Goal: Information Seeking & Learning: Learn about a topic

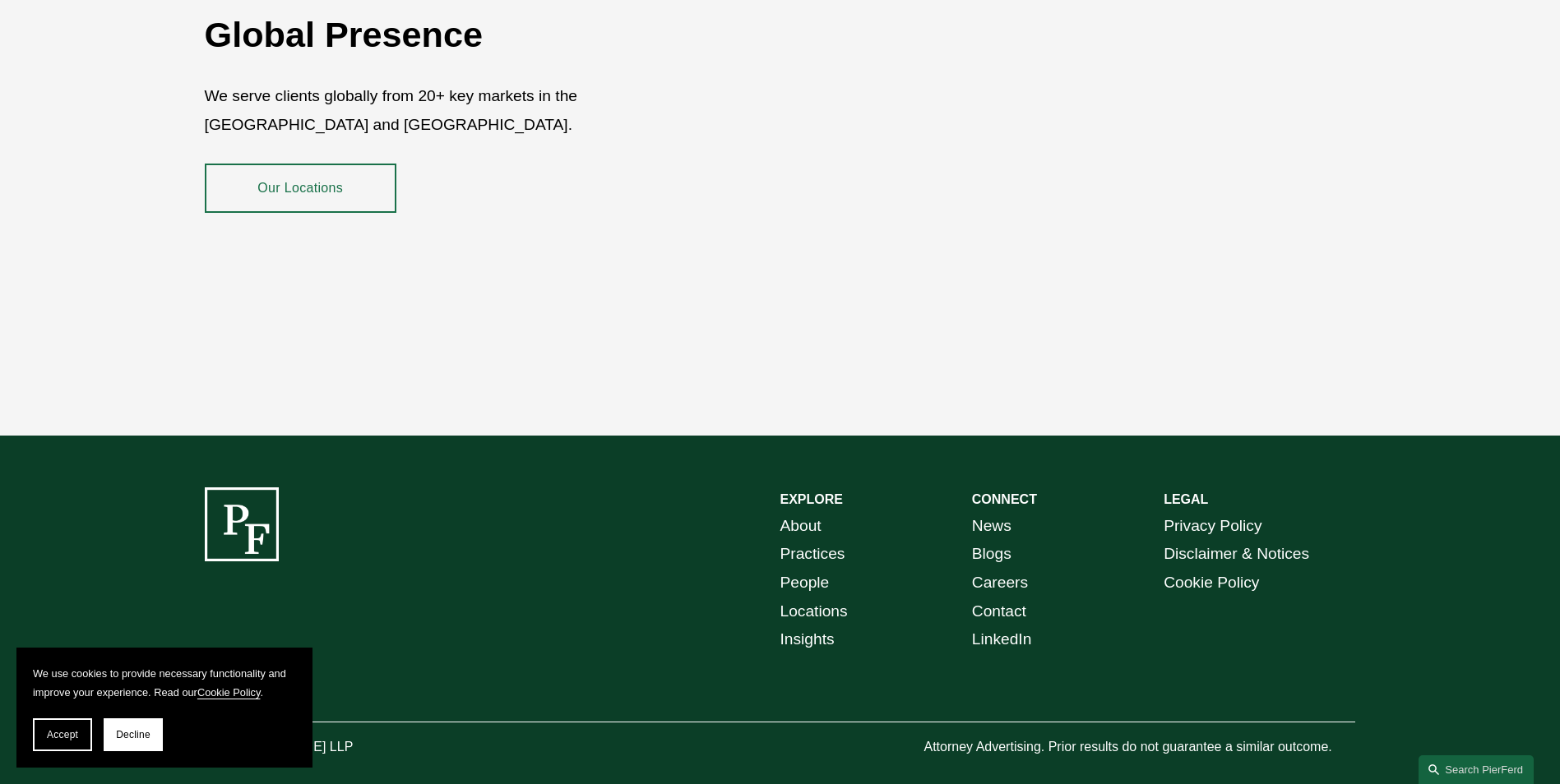
scroll to position [3004, 0]
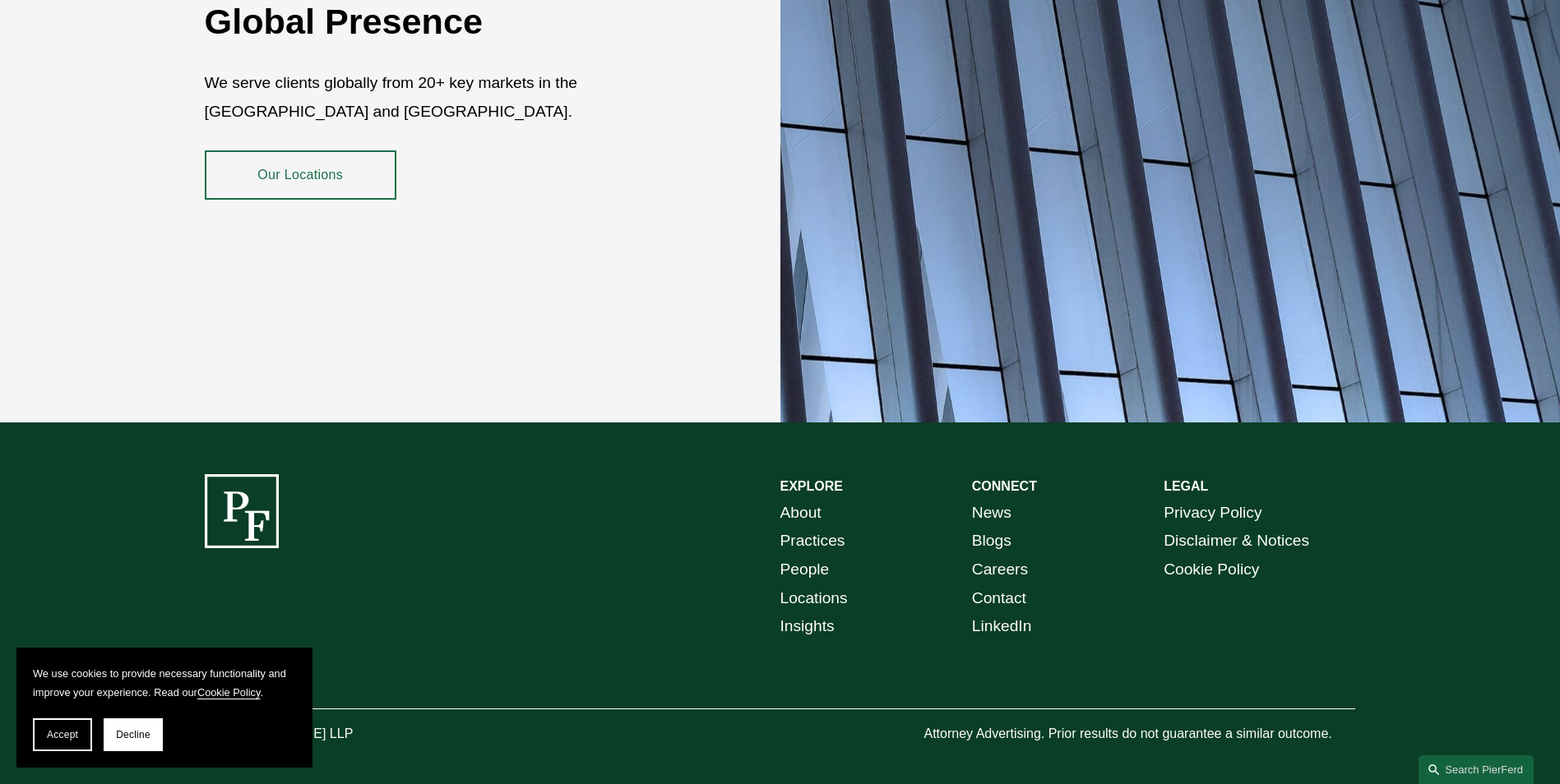
click at [800, 555] on link "People" at bounding box center [804, 570] width 49 height 28
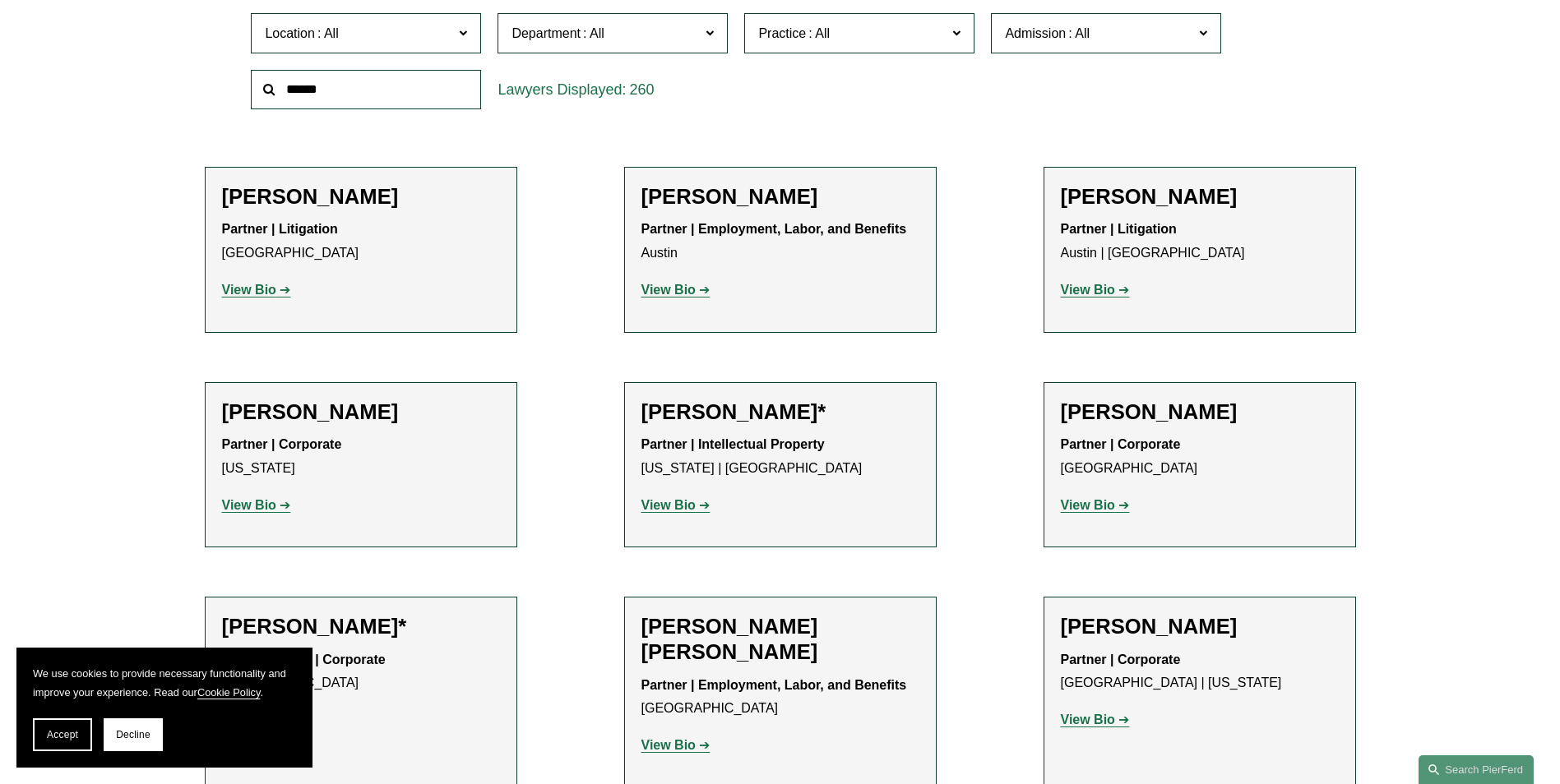
scroll to position [575, 0]
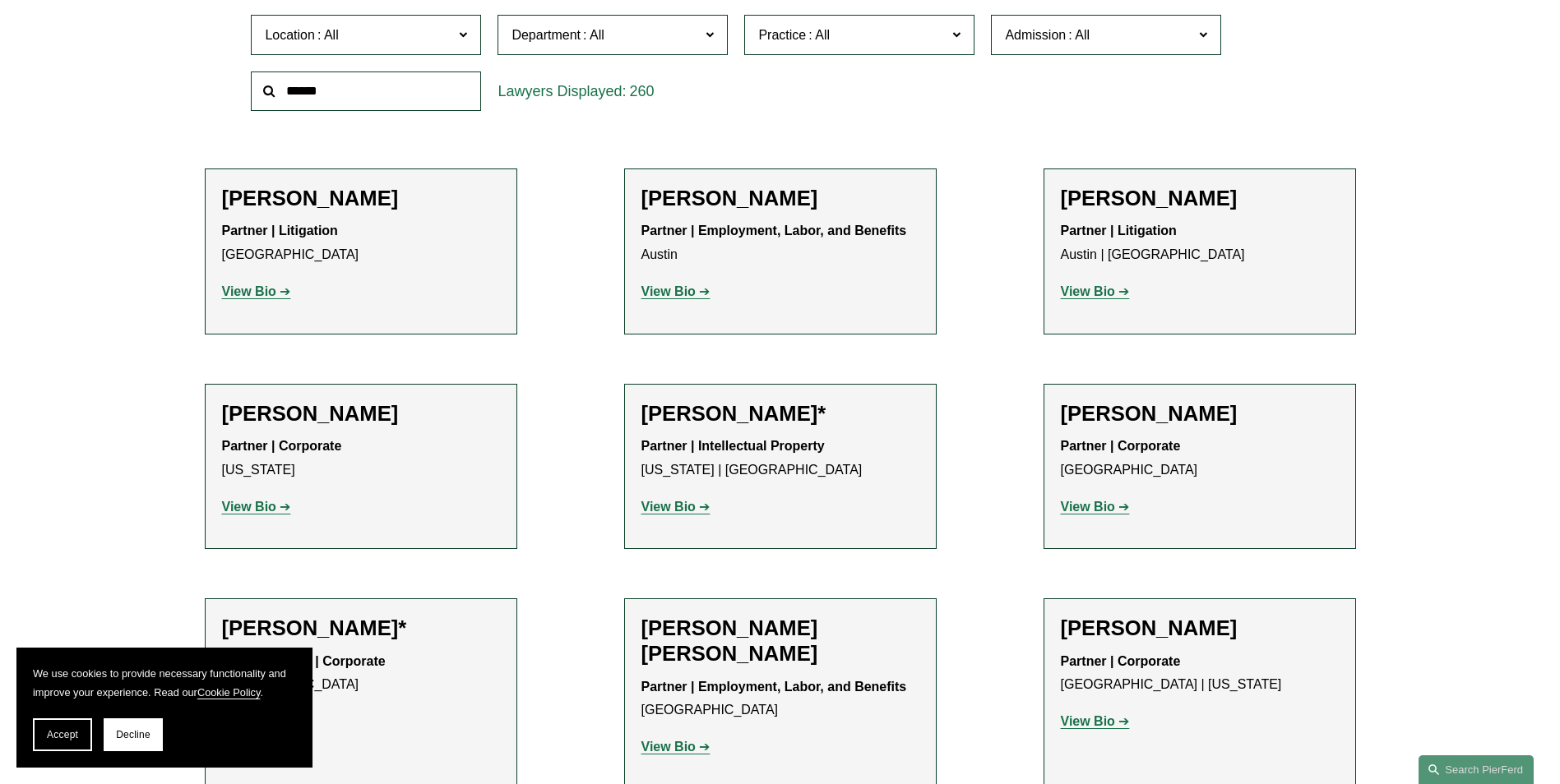
click at [256, 294] on strong "View Bio" at bounding box center [249, 291] width 54 height 14
click at [1098, 508] on strong "View Bio" at bounding box center [1087, 507] width 54 height 14
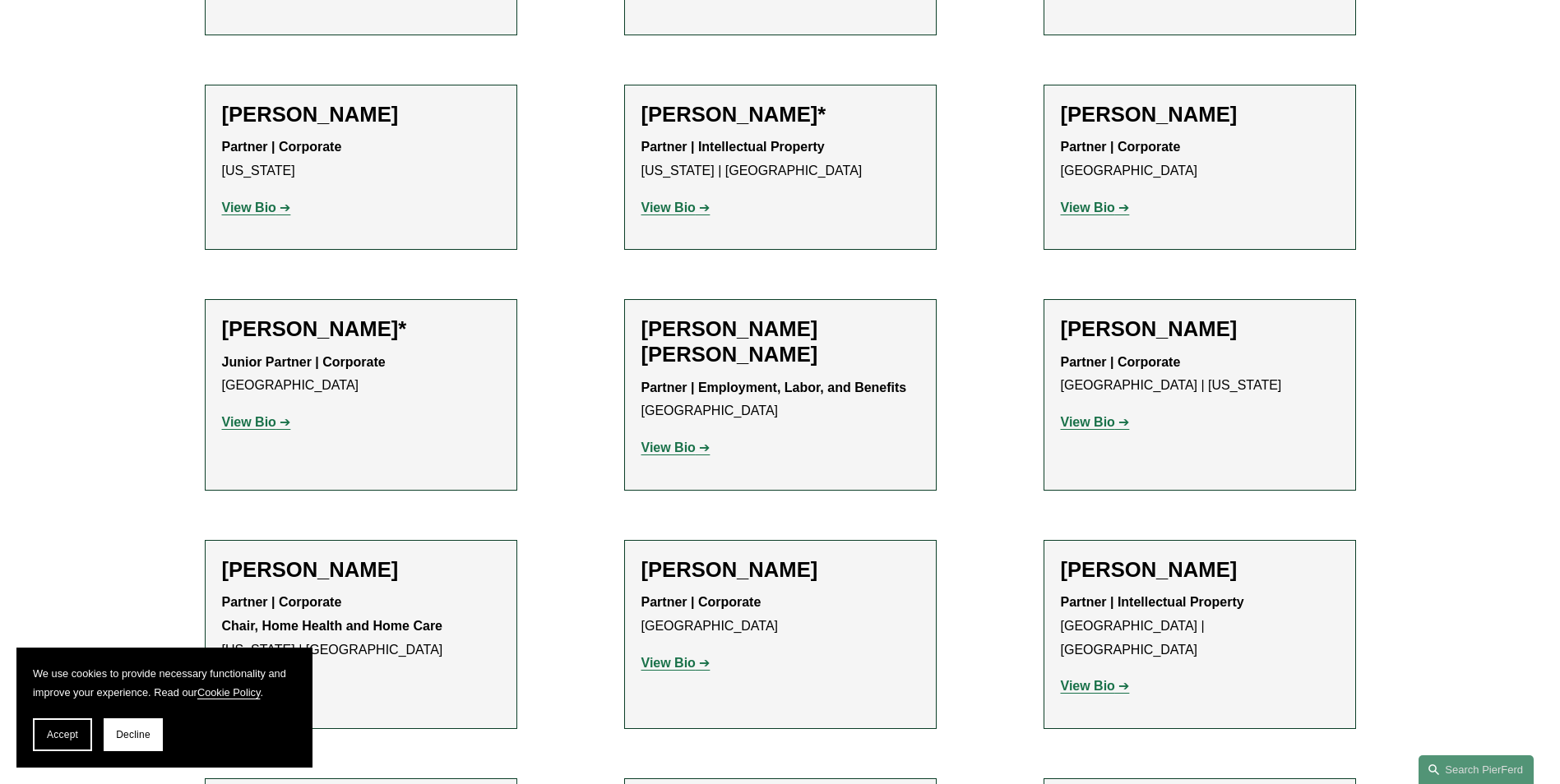
scroll to position [905, 0]
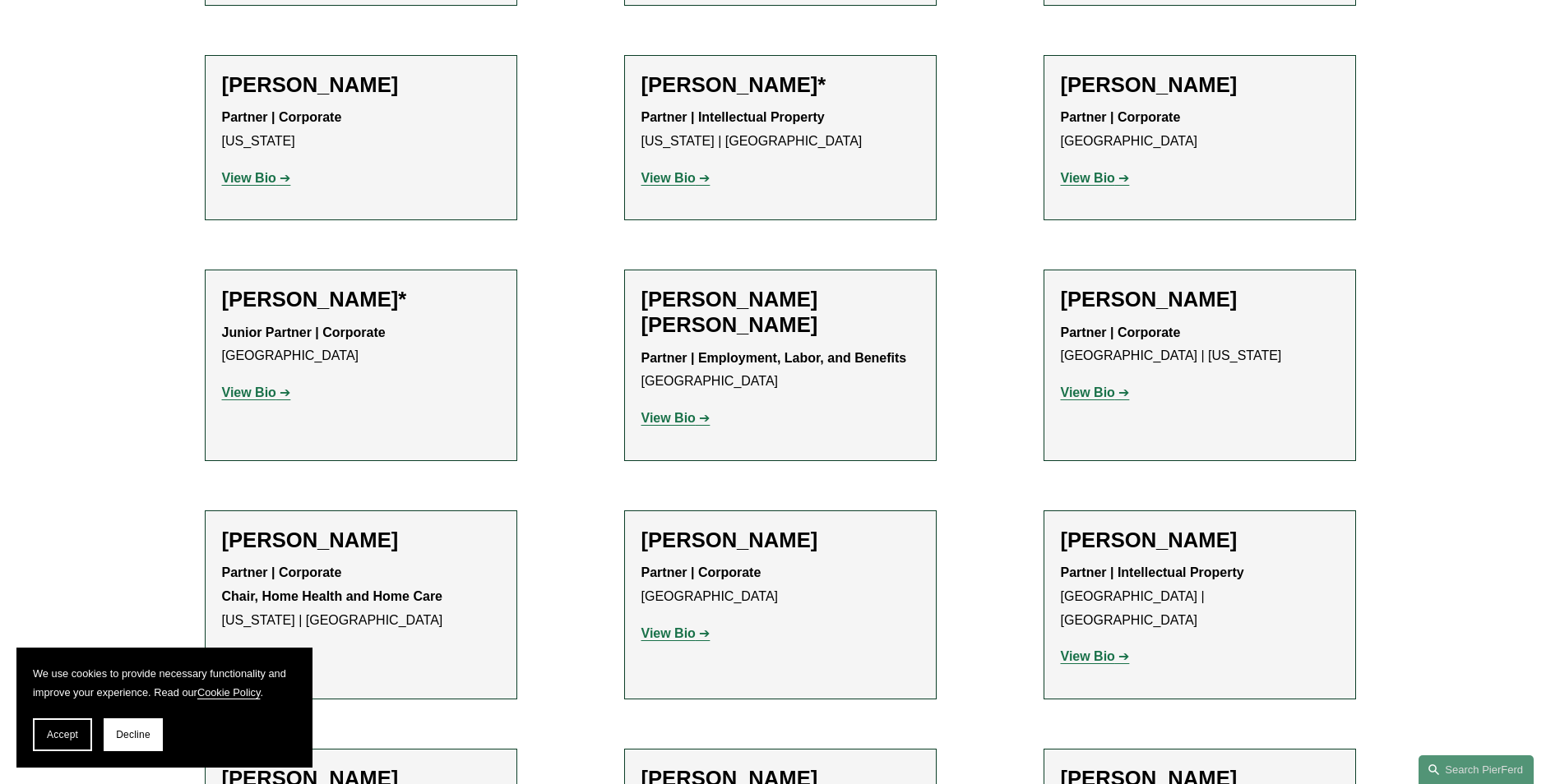
click at [1082, 400] on strong "View Bio" at bounding box center [1087, 392] width 54 height 14
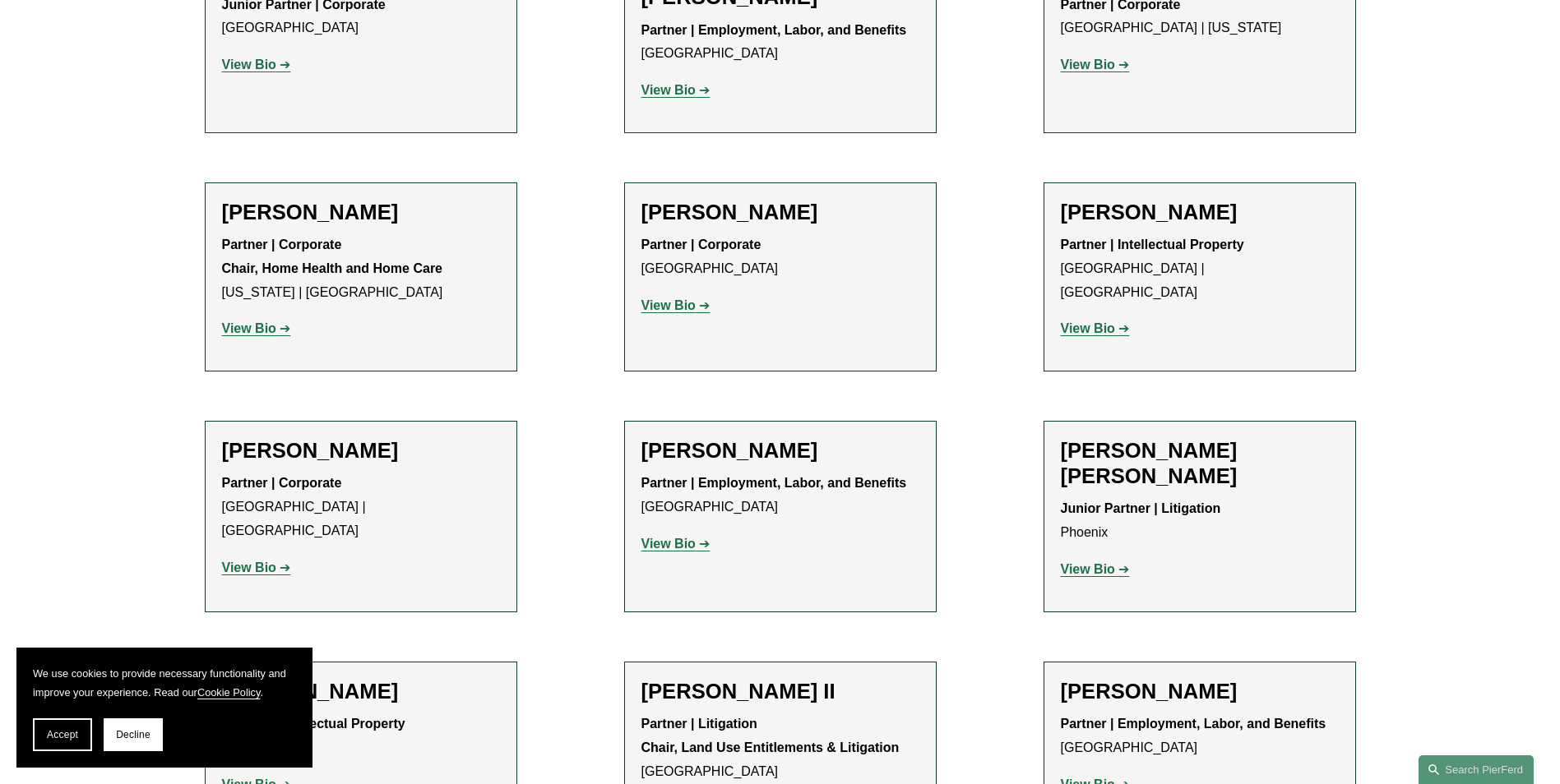
scroll to position [1233, 0]
click at [661, 541] on strong "View Bio" at bounding box center [668, 543] width 54 height 14
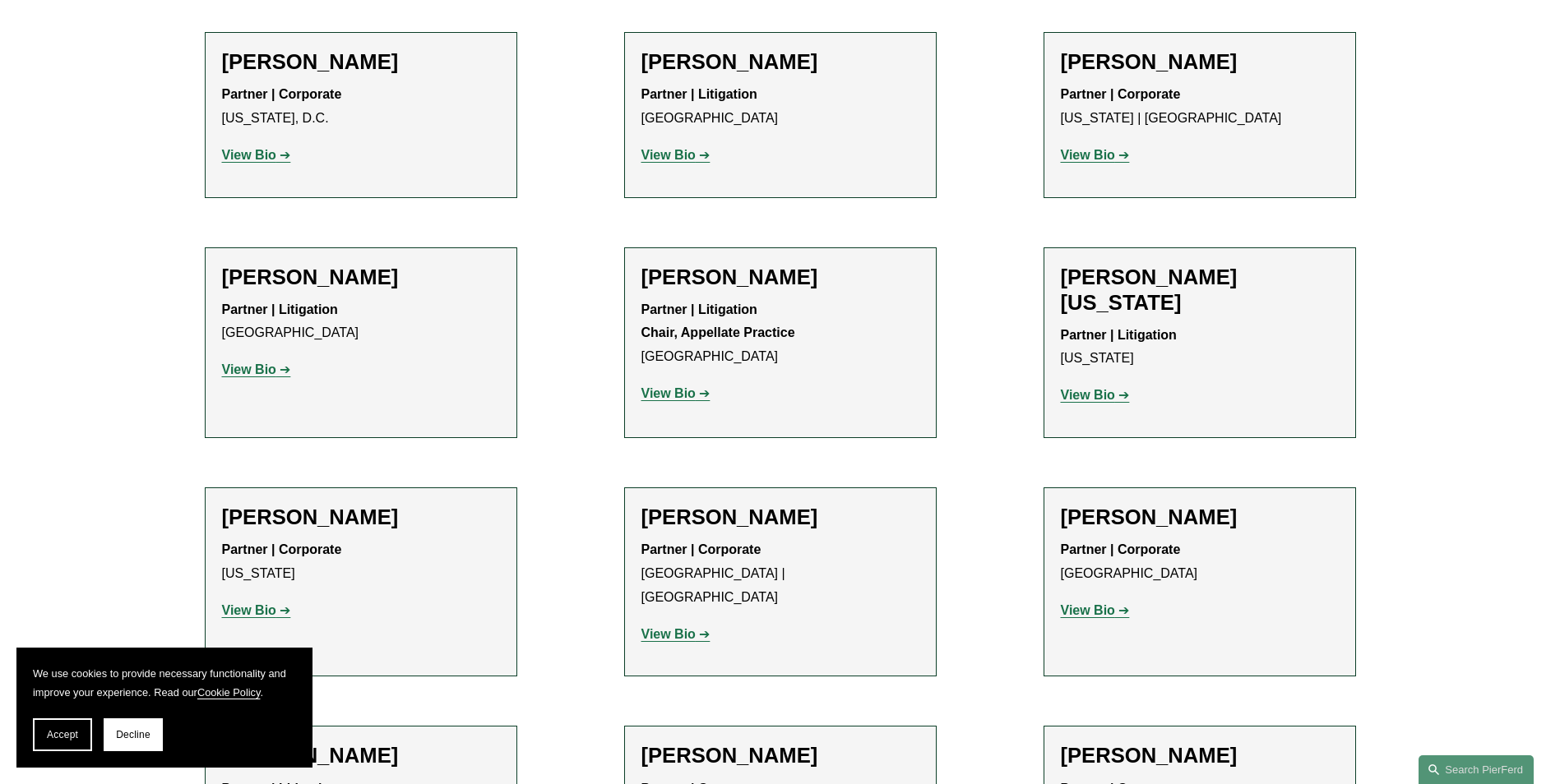
scroll to position [19945, 0]
